Goal: Book appointment/travel/reservation

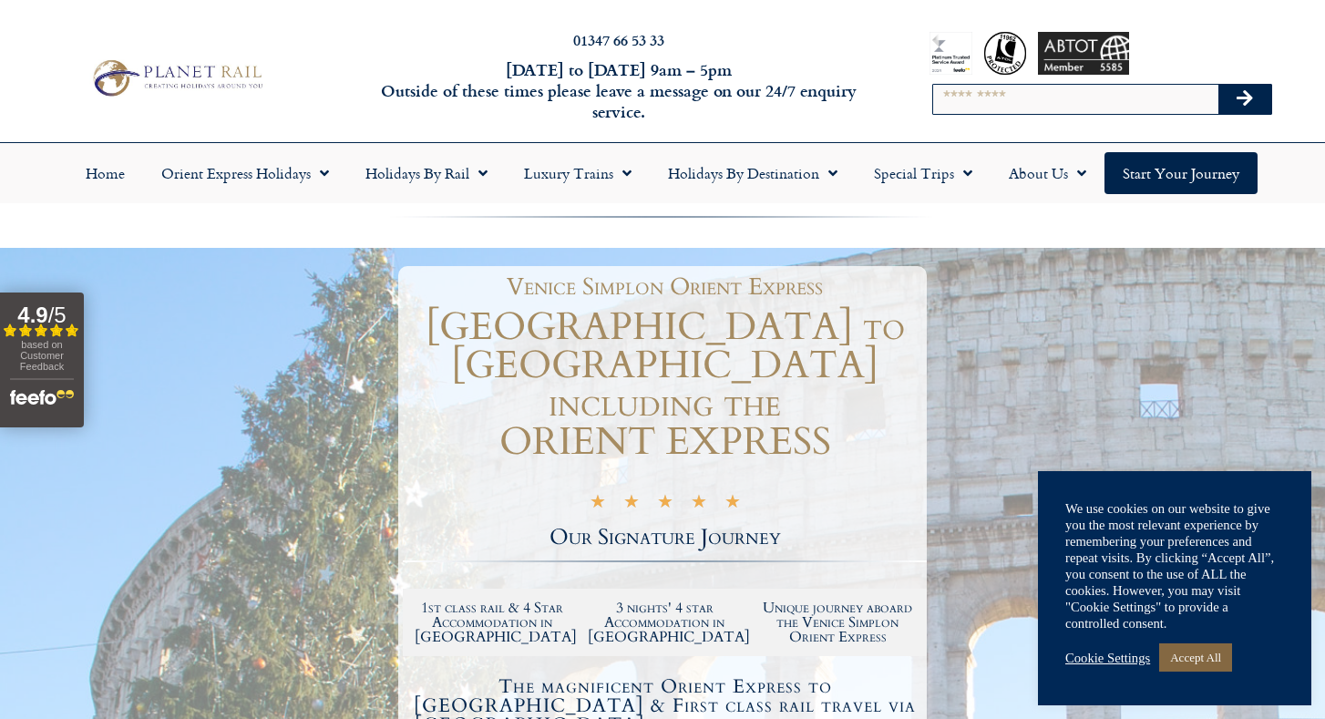
click at [1184, 655] on link "Accept All" at bounding box center [1195, 657] width 73 height 28
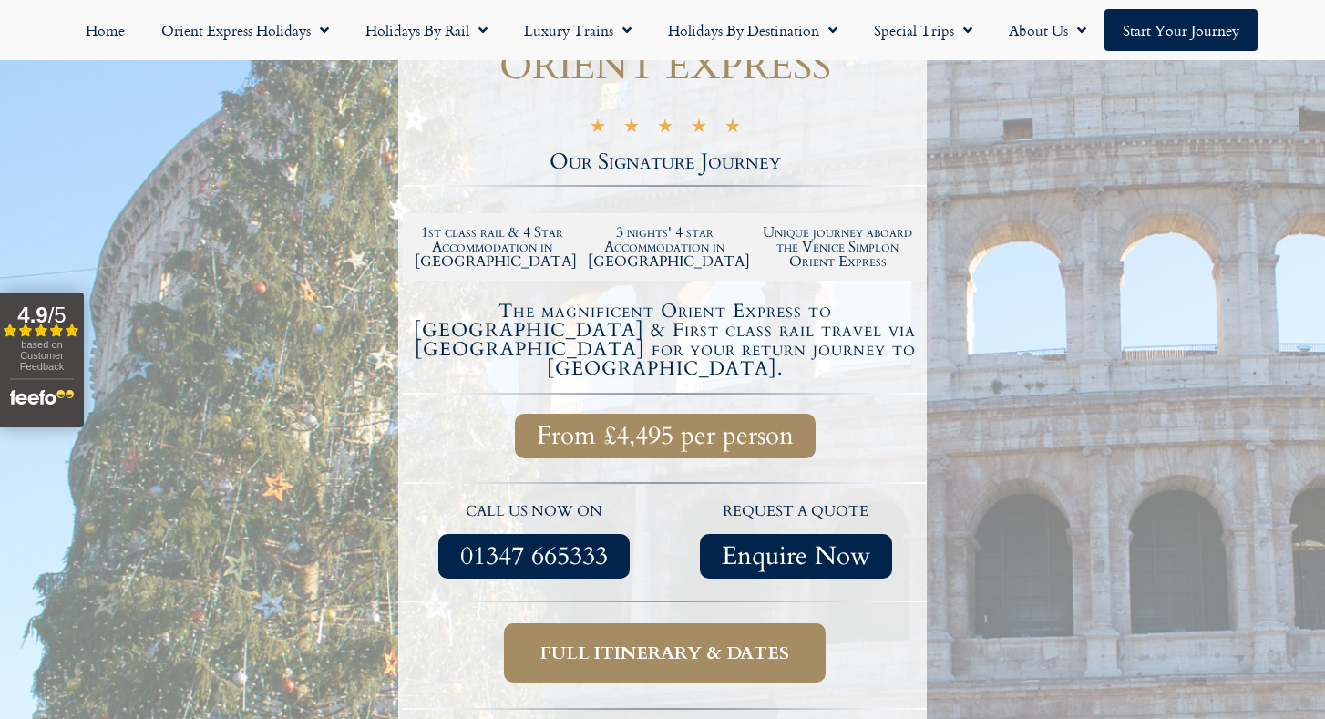
scroll to position [431, 0]
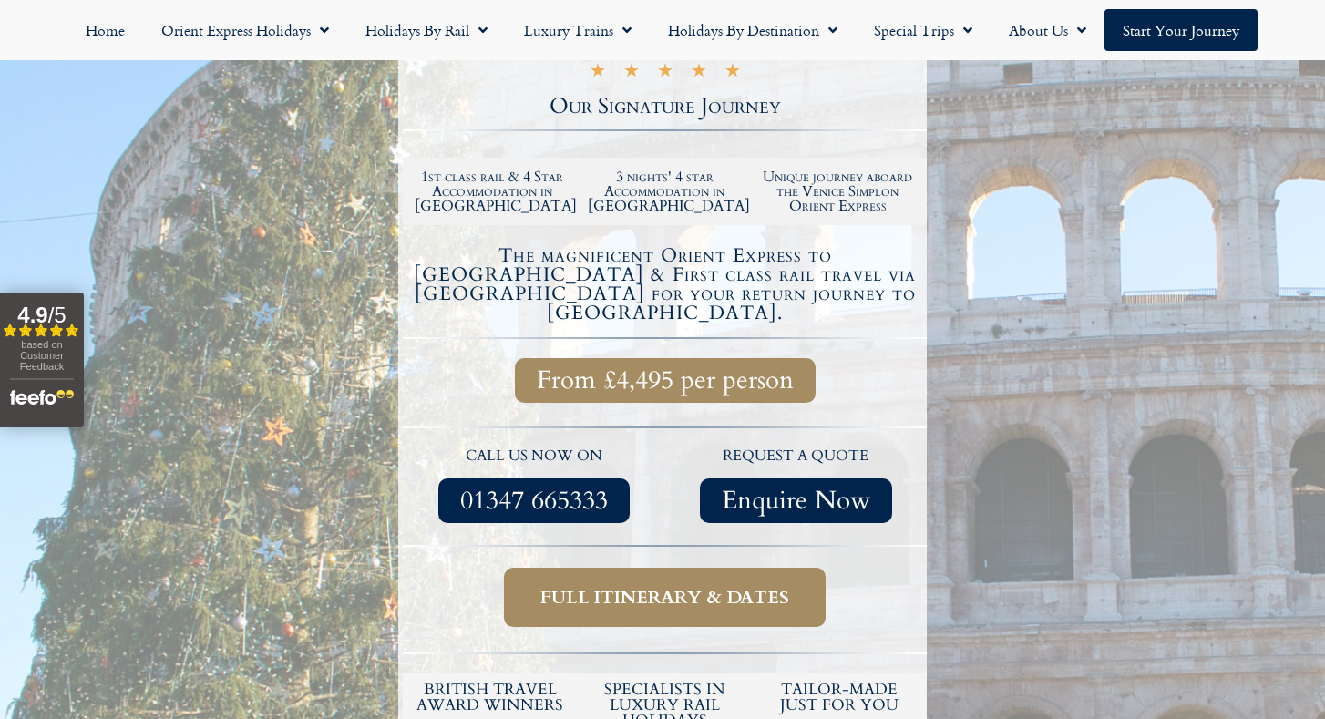
click at [664, 586] on span "Full itinerary & dates" at bounding box center [664, 597] width 249 height 23
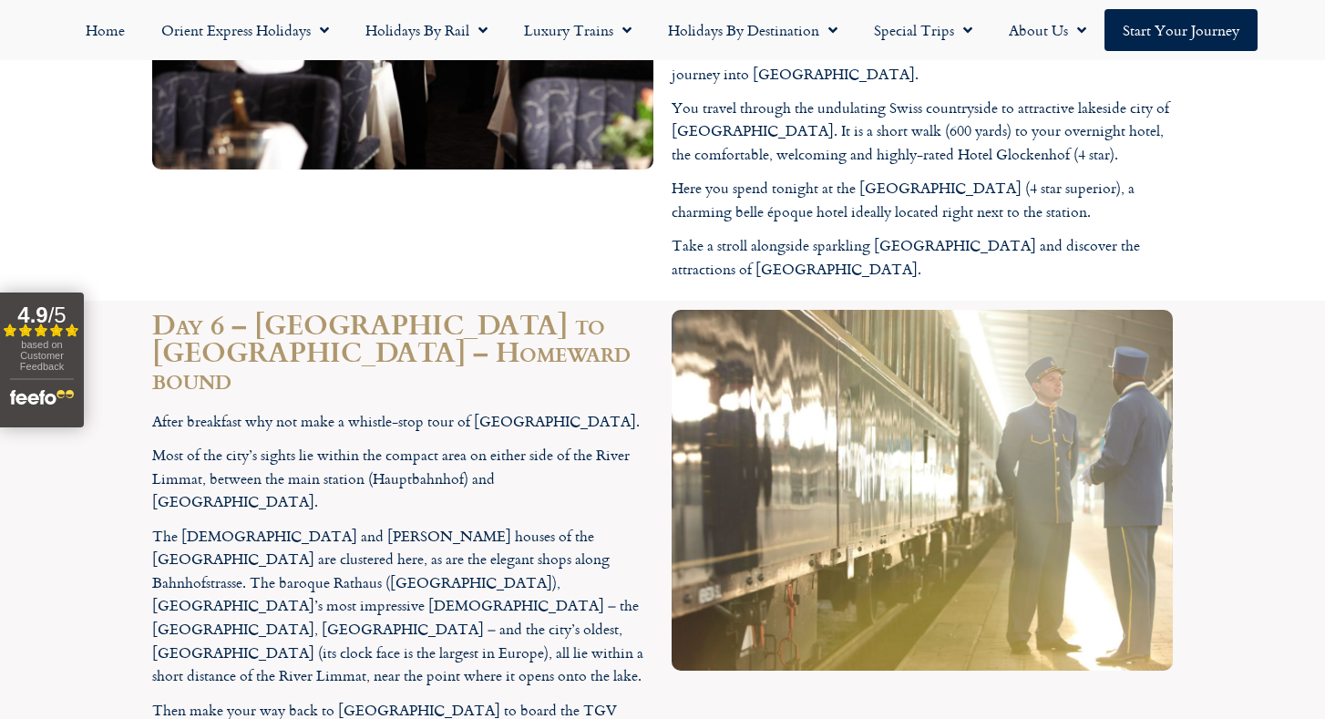
scroll to position [4713, 0]
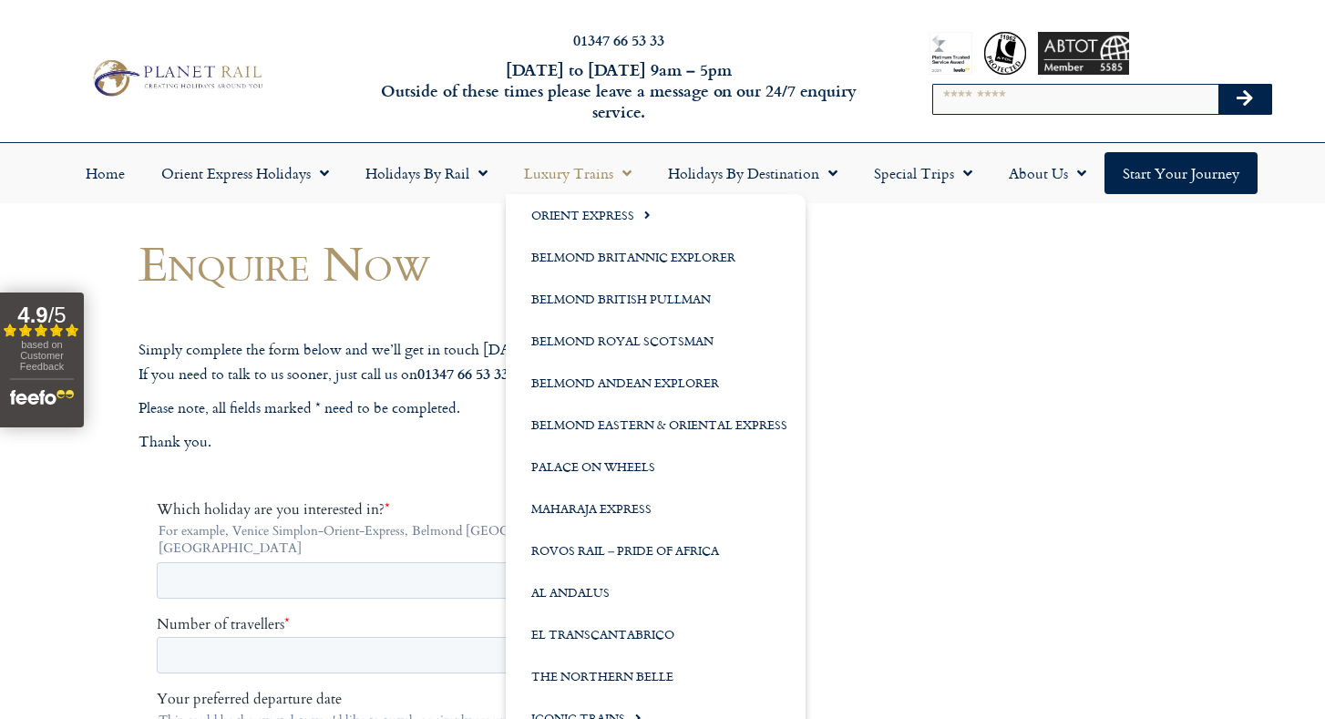
click at [600, 172] on link "Luxury Trains" at bounding box center [578, 173] width 144 height 42
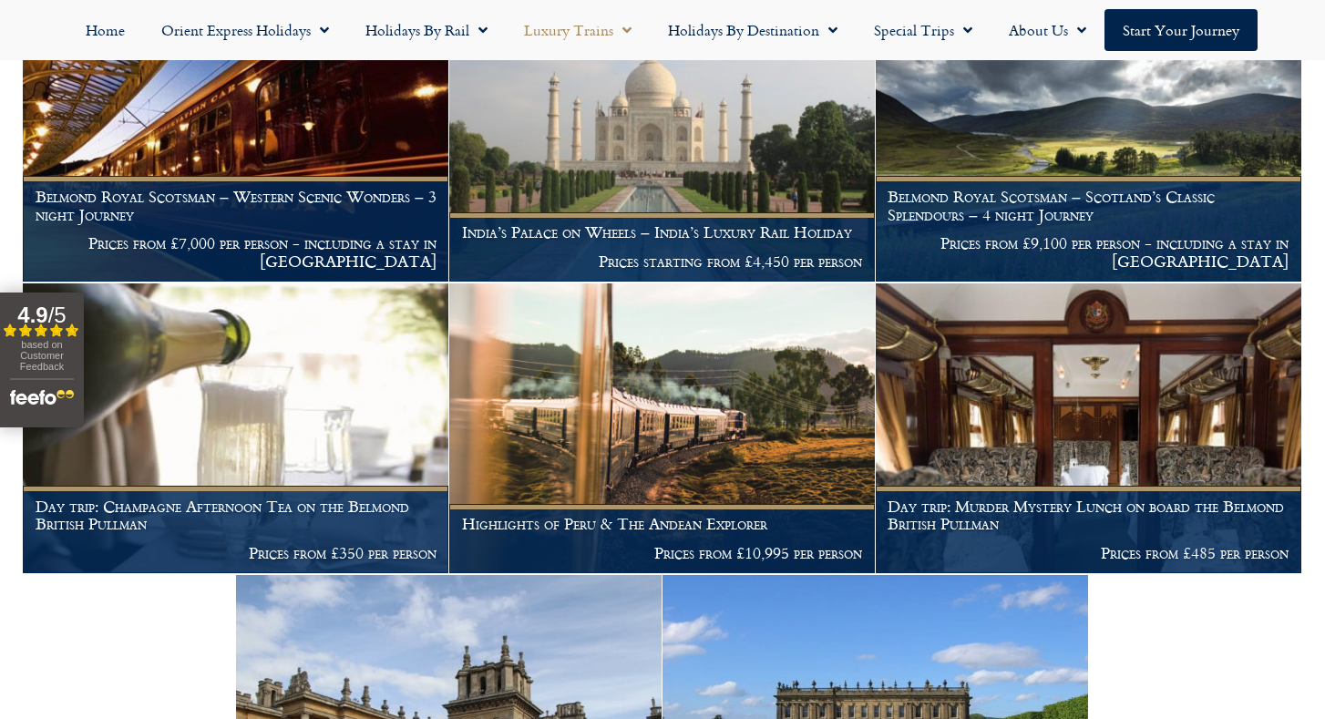
scroll to position [2501, 0]
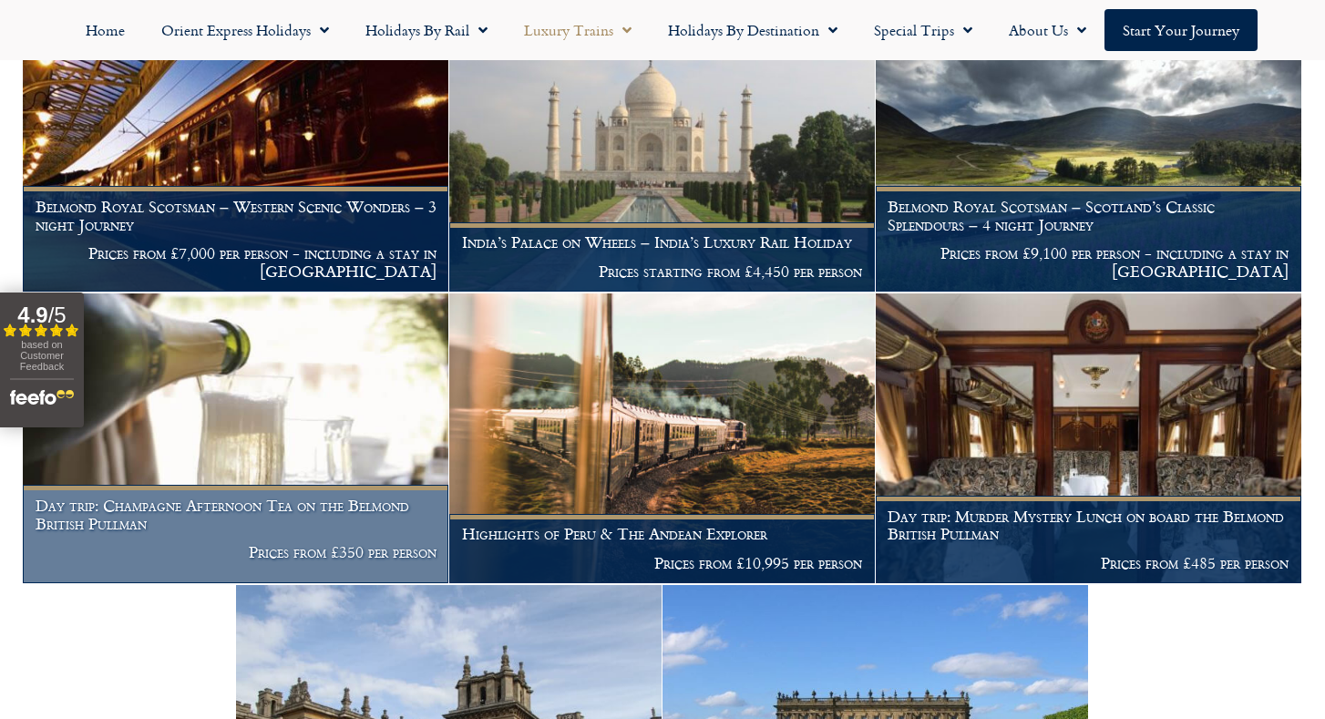
click at [305, 336] on img at bounding box center [236, 438] width 426 height 290
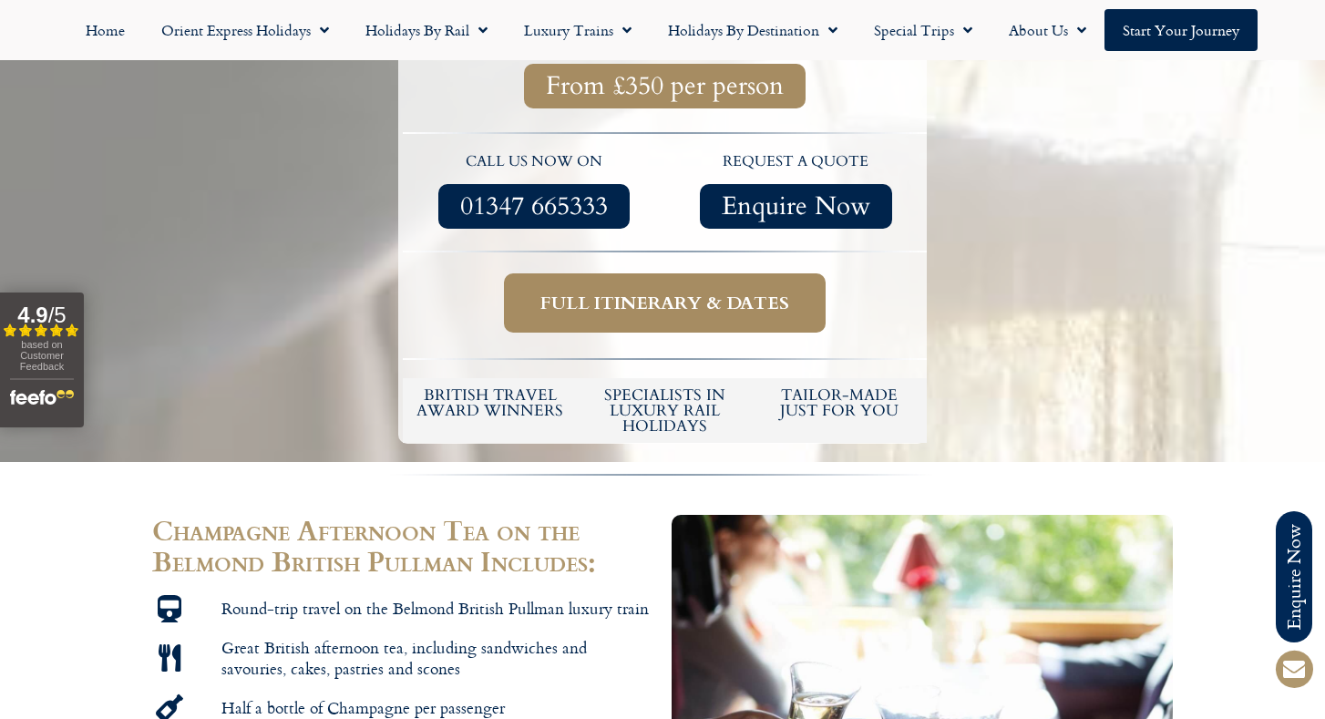
scroll to position [600, 0]
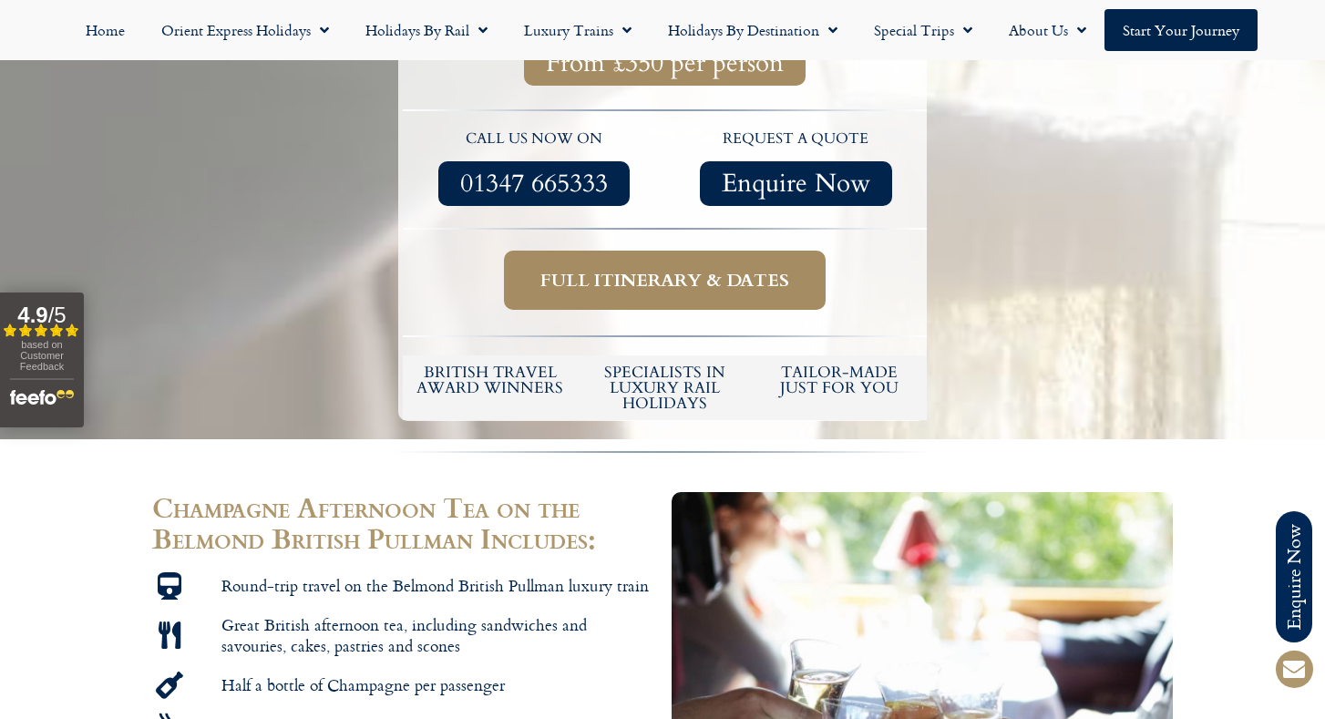
click at [640, 273] on span "Full itinerary & dates" at bounding box center [664, 280] width 249 height 23
